Goal: Information Seeking & Learning: Learn about a topic

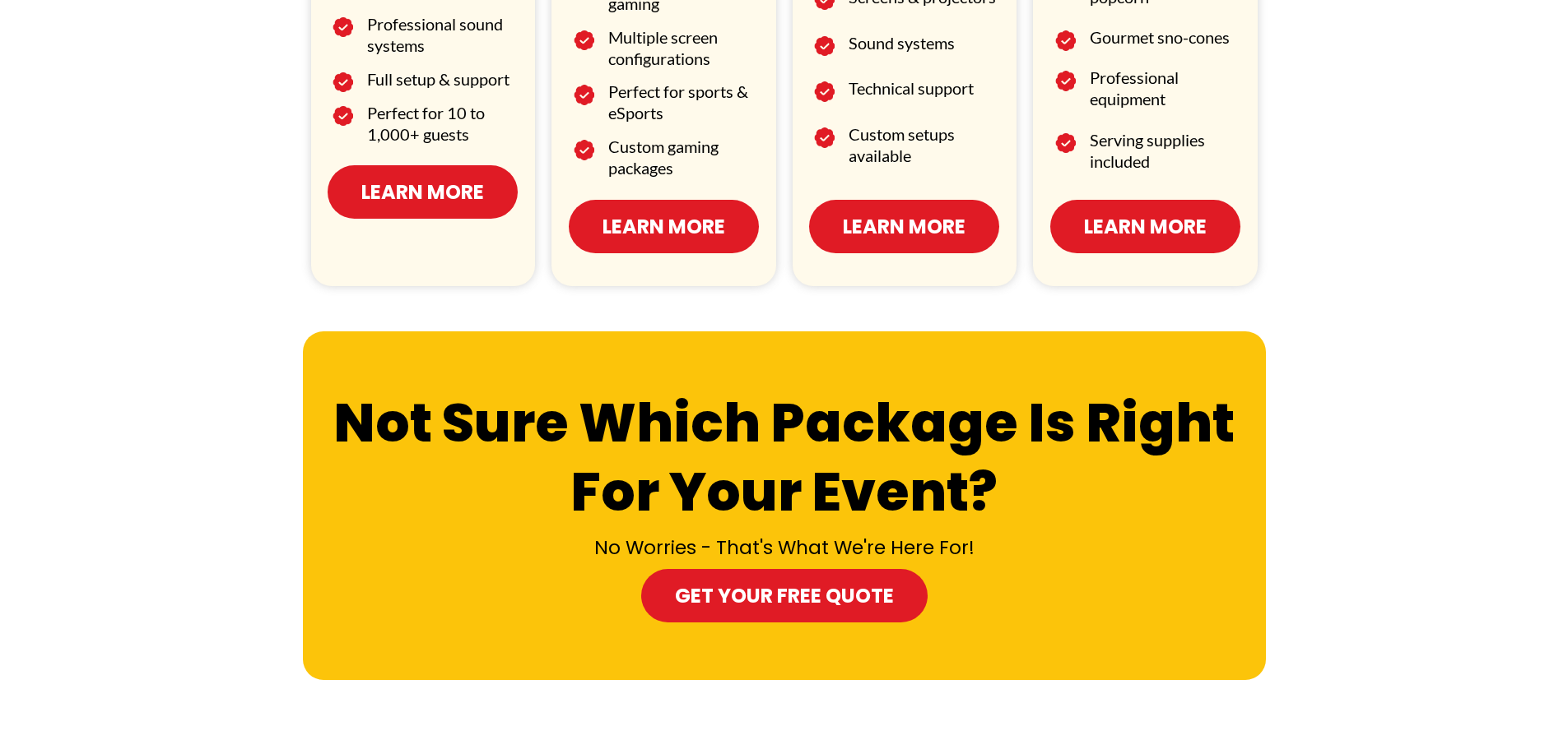
scroll to position [1097, 0]
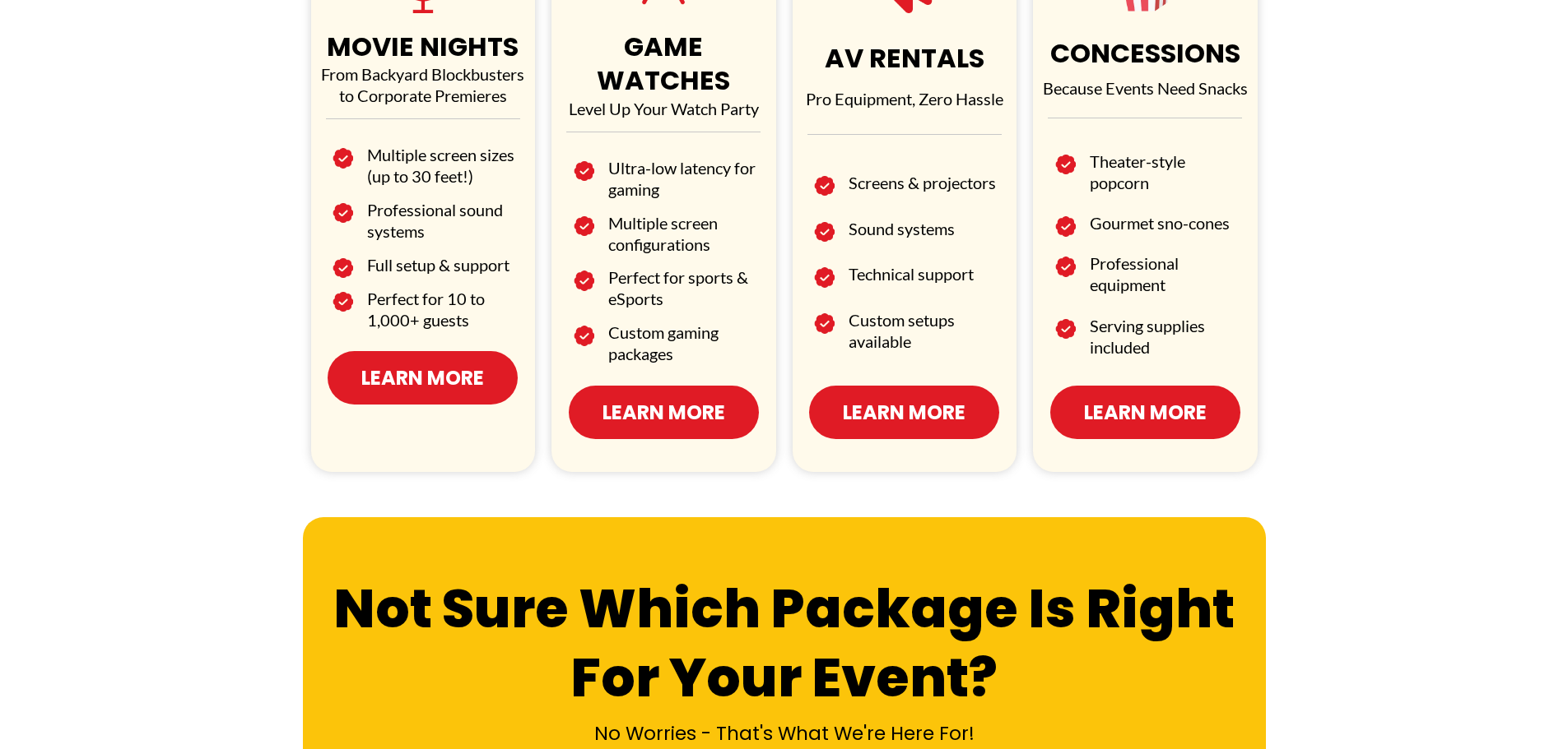
click at [884, 386] on link "Learn More" at bounding box center [903, 412] width 190 height 53
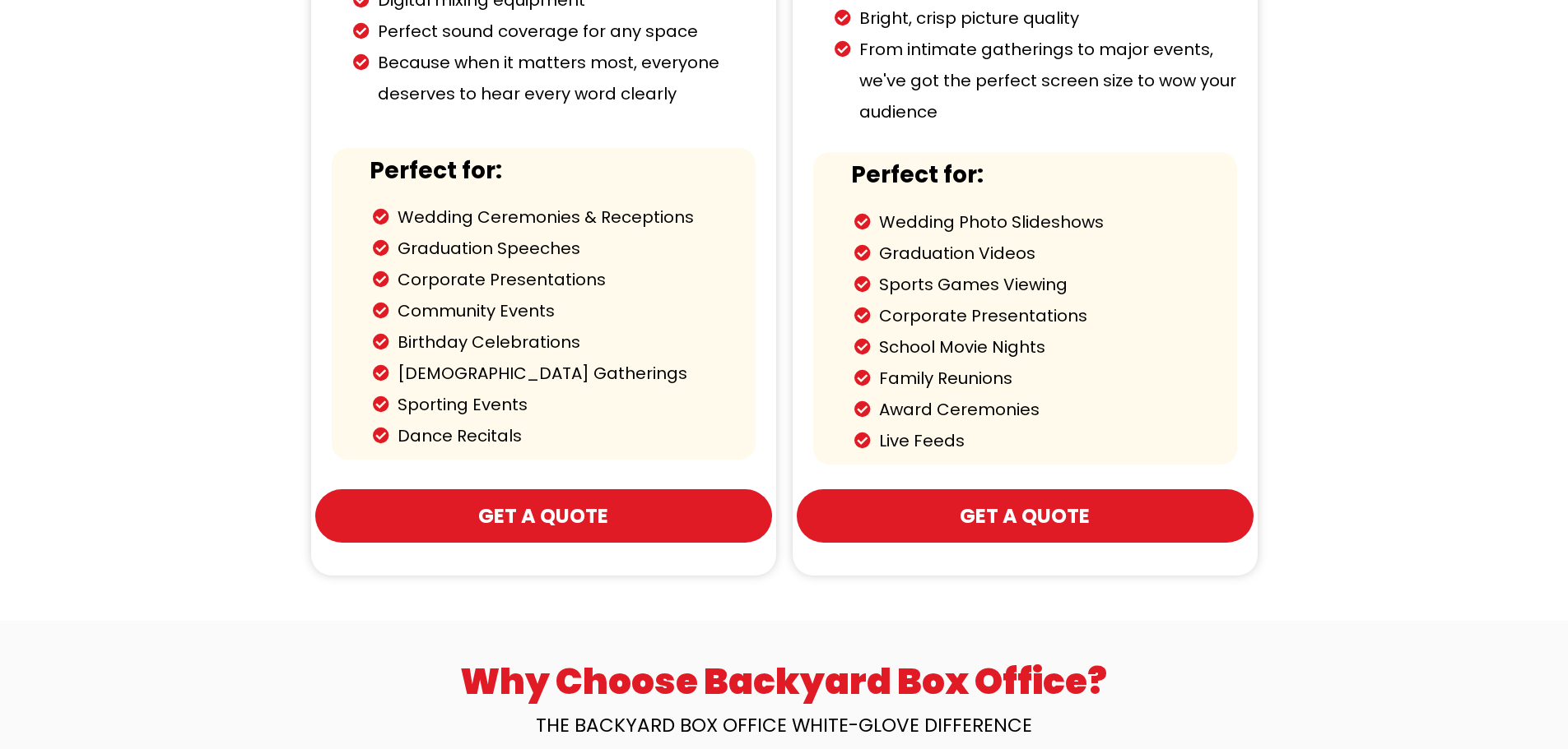
scroll to position [1097, 0]
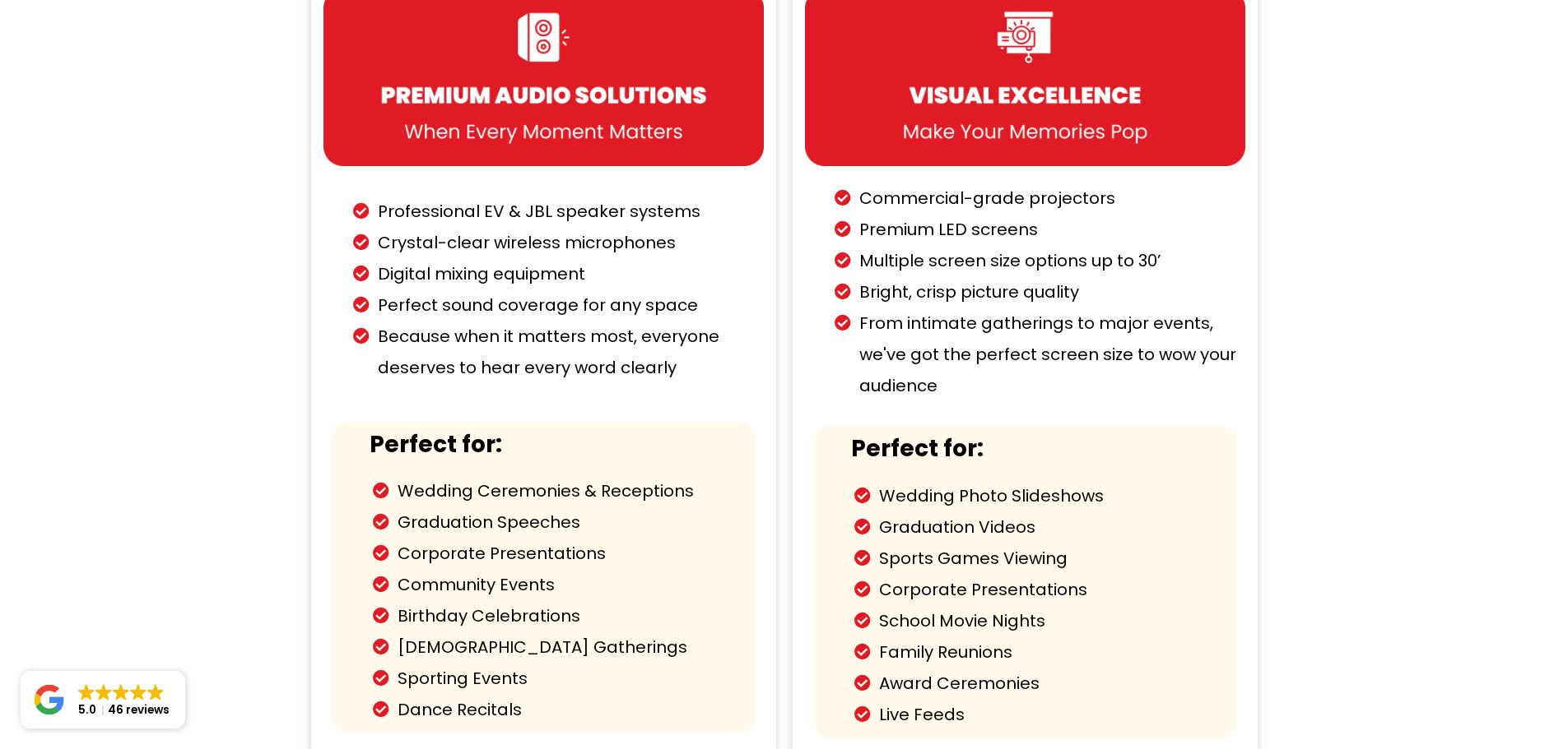
click at [185, 218] on div "Our Solutions Professional EV & JBL speaker systems Crystal-clear wireless micr…" at bounding box center [784, 364] width 1568 height 1063
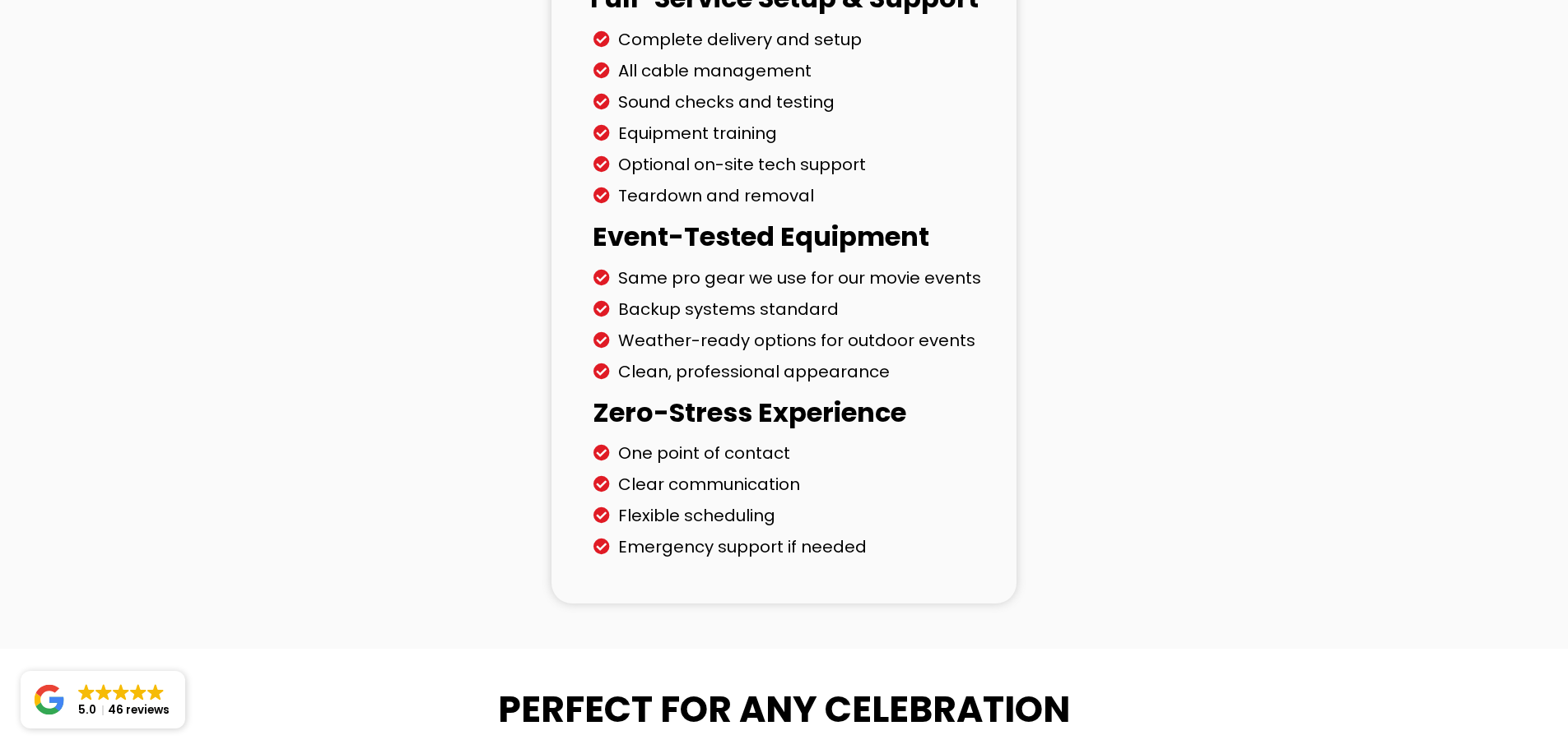
scroll to position [2330, 0]
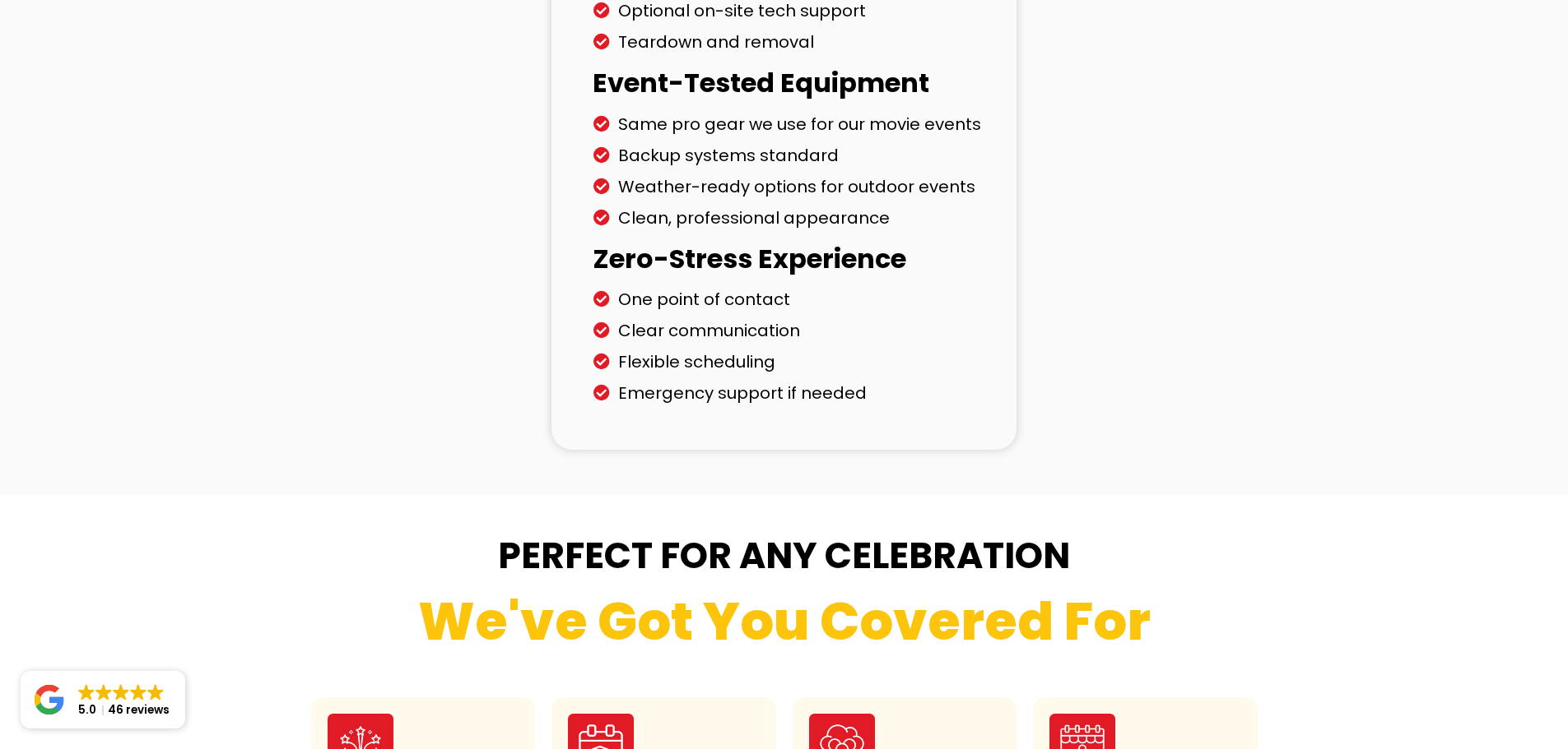
drag, startPoint x: 407, startPoint y: 371, endPoint x: 433, endPoint y: 339, distance: 41.2
click at [407, 371] on div "Why Choose Backyard Box Office? THE BACKYARD BOX OFFICE WHITE-GLOVE DIFFERENCE …" at bounding box center [784, 69] width 963 height 784
